Goal: Navigation & Orientation: Find specific page/section

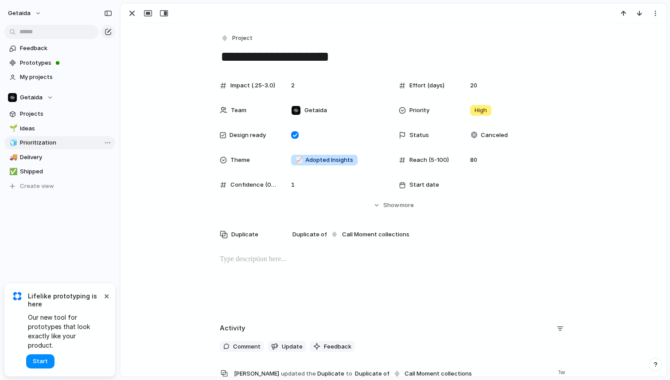
click at [23, 146] on span "Prioritization" at bounding box center [66, 142] width 92 height 9
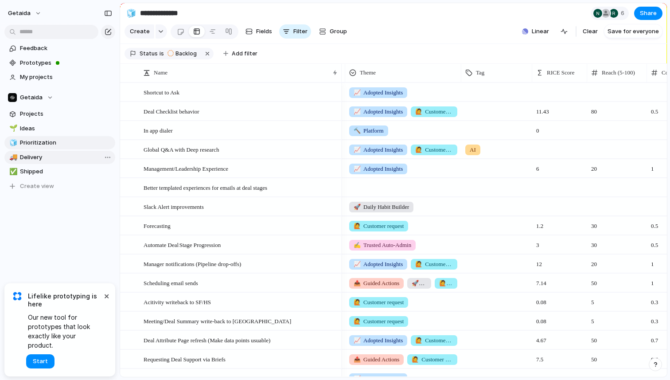
click at [52, 159] on span "Delivery" at bounding box center [66, 157] width 92 height 9
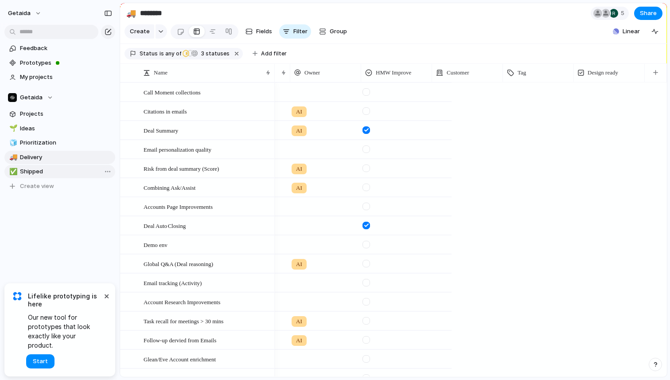
type input "********"
